Goal: Information Seeking & Learning: Learn about a topic

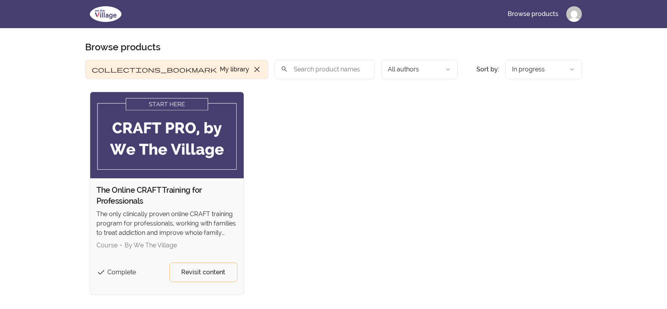
click at [175, 103] on img at bounding box center [167, 135] width 154 height 86
click at [201, 278] on link "Revisit content" at bounding box center [204, 273] width 68 height 20
click at [205, 272] on span "Revisit content" at bounding box center [203, 272] width 44 height 9
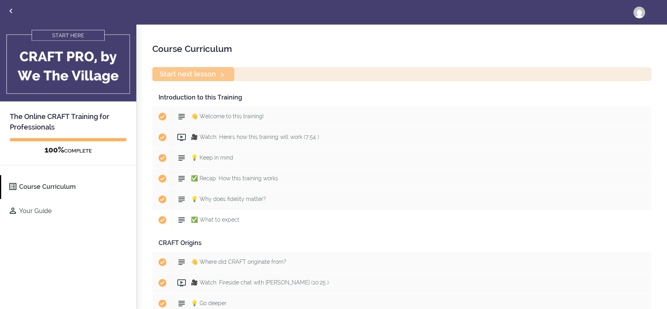
scroll to position [21, 0]
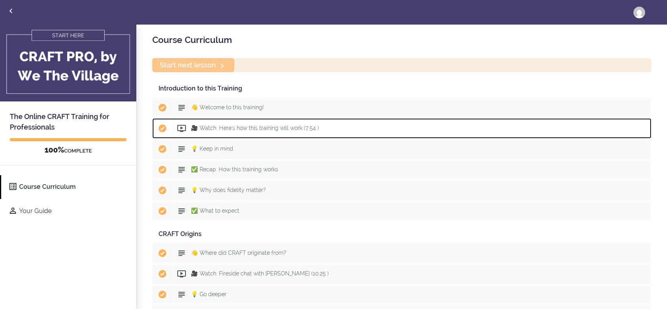
click at [236, 128] on span "🎥 Watch: Here's how this training will work (7:54 )" at bounding box center [255, 128] width 128 height 6
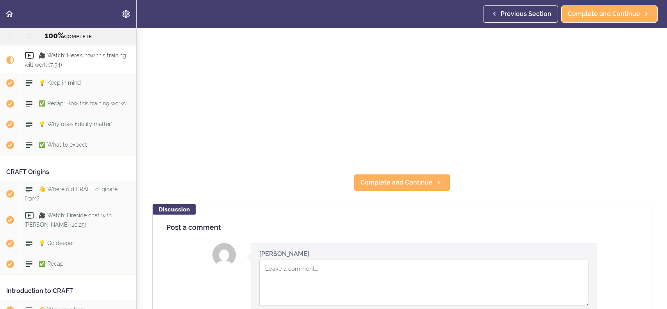
scroll to position [183, 0]
click at [394, 184] on span "Complete and Continue" at bounding box center [397, 181] width 72 height 9
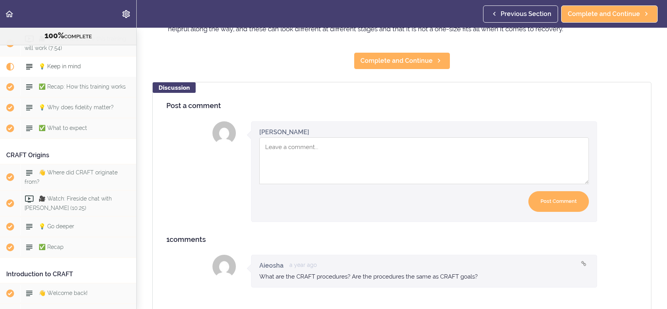
scroll to position [200, 0]
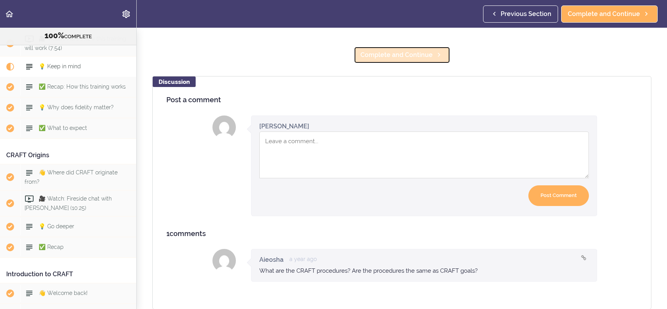
click at [431, 56] on span "Complete and Continue" at bounding box center [397, 54] width 72 height 9
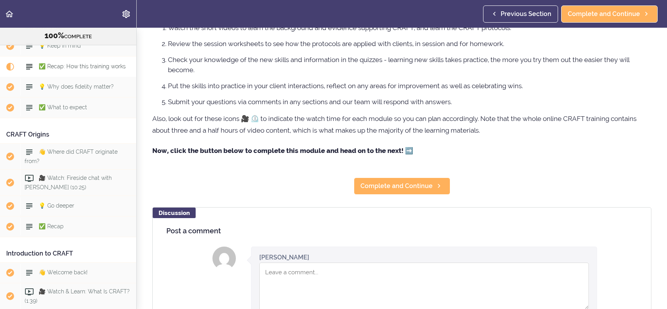
scroll to position [193, 0]
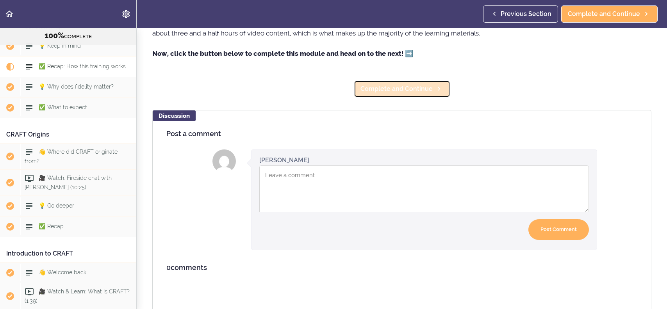
click at [420, 88] on span "Complete and Continue" at bounding box center [397, 88] width 72 height 9
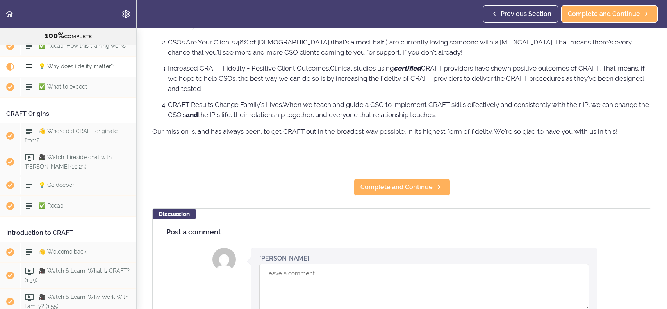
scroll to position [233, 0]
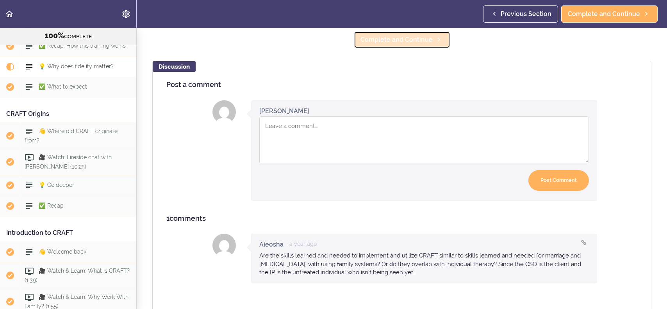
click at [407, 34] on link "Complete and Continue" at bounding box center [402, 39] width 97 height 17
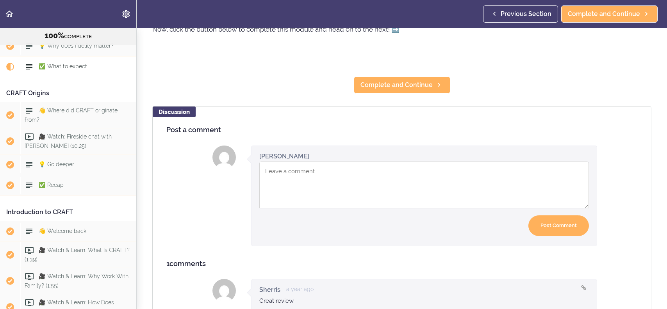
scroll to position [333, 0]
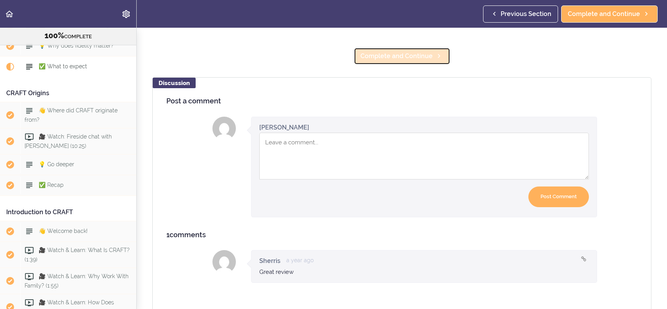
click at [409, 56] on span "Complete and Continue" at bounding box center [397, 56] width 72 height 9
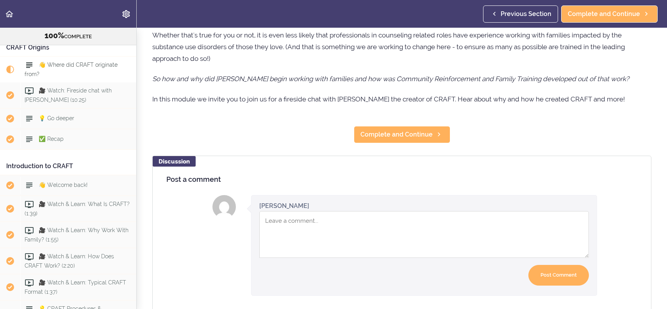
scroll to position [106, 0]
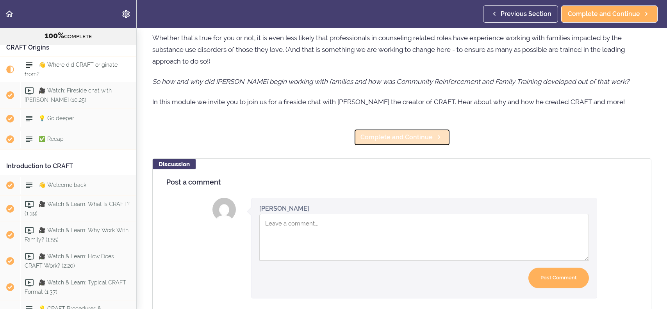
click at [413, 138] on span "Complete and Continue" at bounding box center [397, 137] width 72 height 9
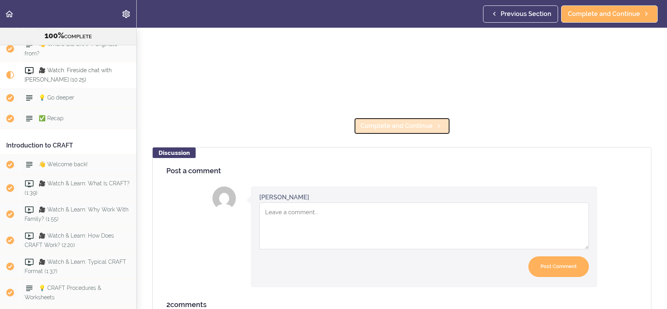
click at [415, 125] on span "Complete and Continue" at bounding box center [397, 126] width 72 height 9
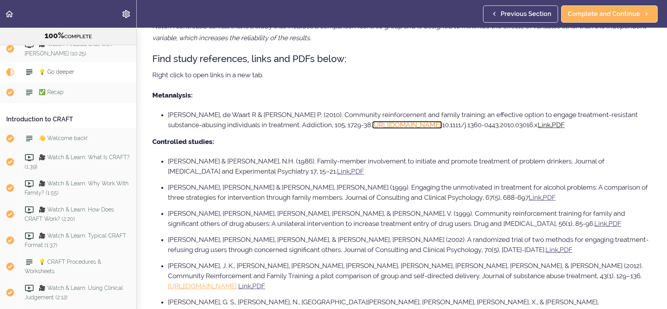
click at [411, 125] on link "https://doi.org/10.1111/j.1360-0443.2010.03016.x," at bounding box center [407, 125] width 70 height 8
click at [351, 173] on u "PDF" at bounding box center [357, 172] width 13 height 8
